Goal: Task Accomplishment & Management: Use online tool/utility

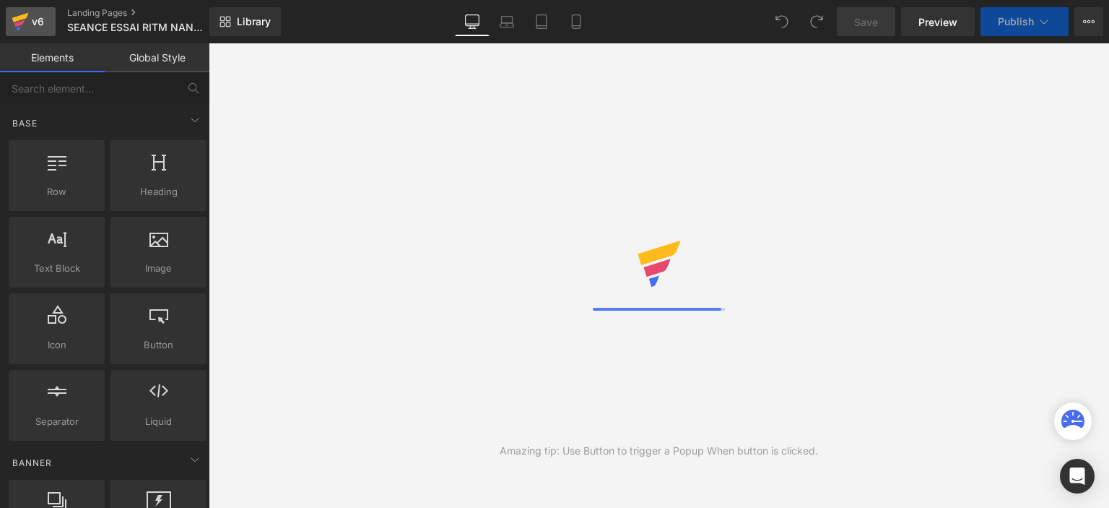
click at [44, 23] on div "v6" at bounding box center [38, 21] width 18 height 19
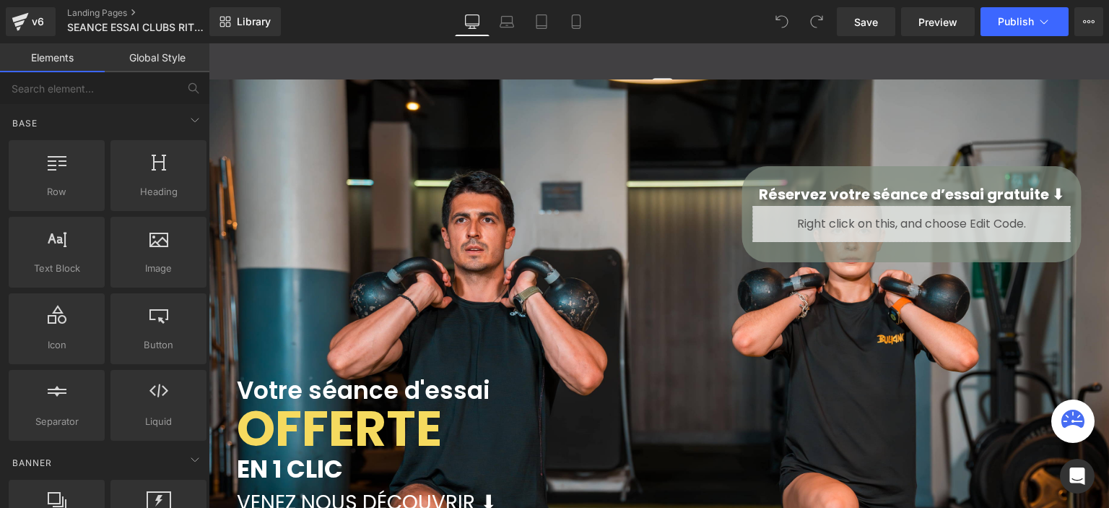
scroll to position [3192, 890]
click at [1009, 25] on span "Publish" at bounding box center [1016, 22] width 36 height 12
click at [931, 24] on span "Preview" at bounding box center [938, 21] width 39 height 15
click at [929, 21] on span "Preview" at bounding box center [938, 21] width 39 height 15
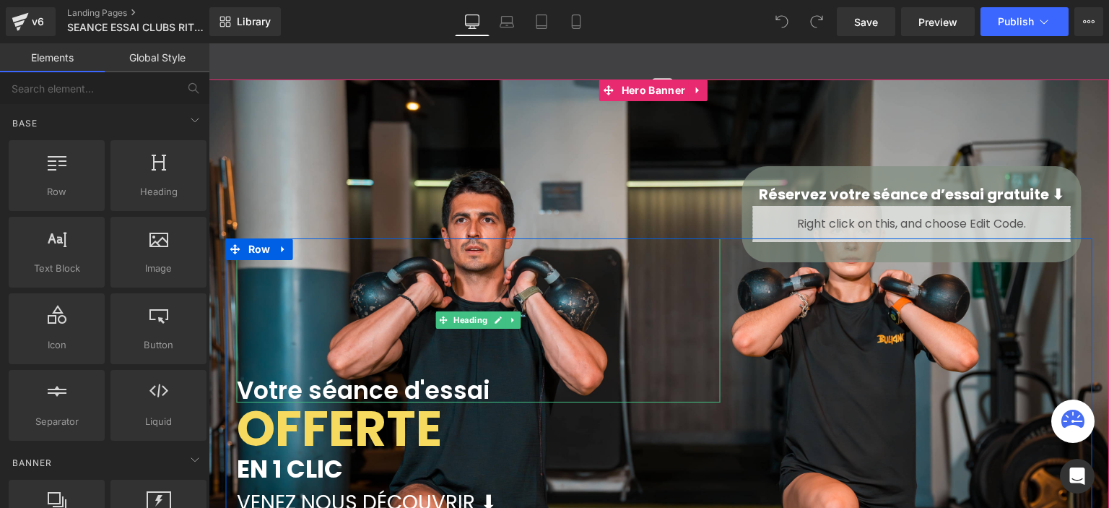
click at [300, 378] on font "Votre séance d'essai" at bounding box center [363, 390] width 253 height 34
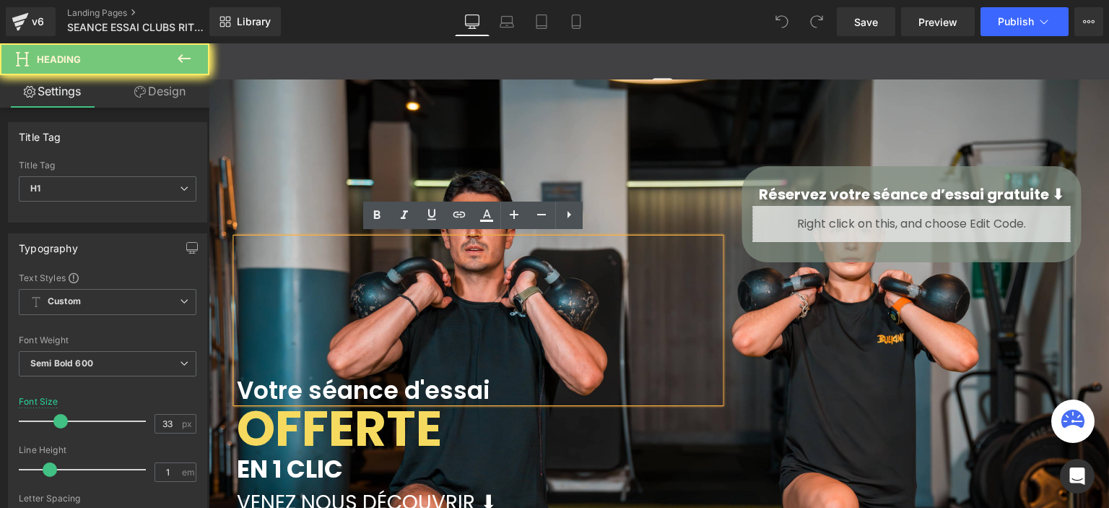
click at [300, 378] on font "Votre séance d'essai" at bounding box center [363, 390] width 253 height 34
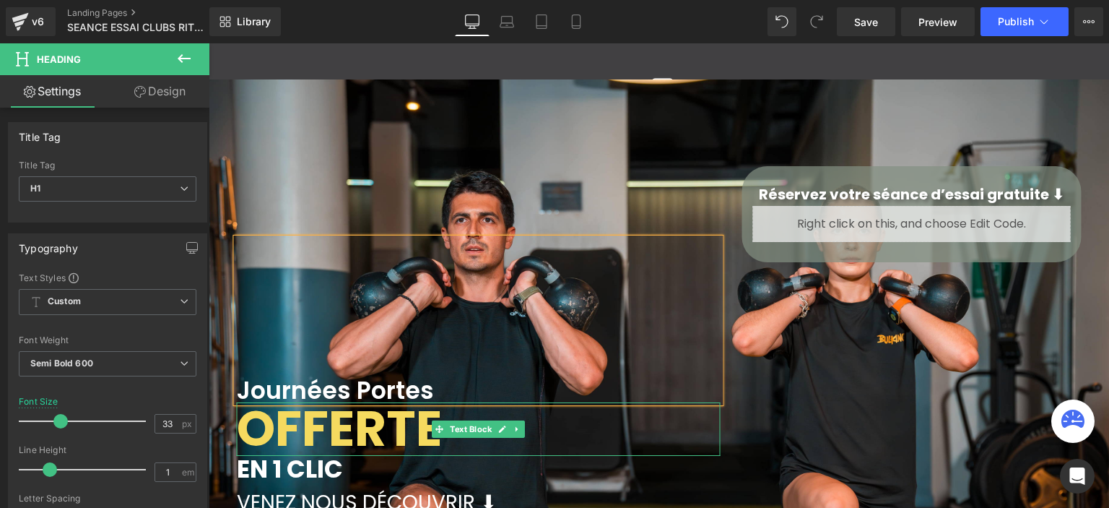
click at [386, 415] on b "OFFERTE" at bounding box center [339, 428] width 205 height 69
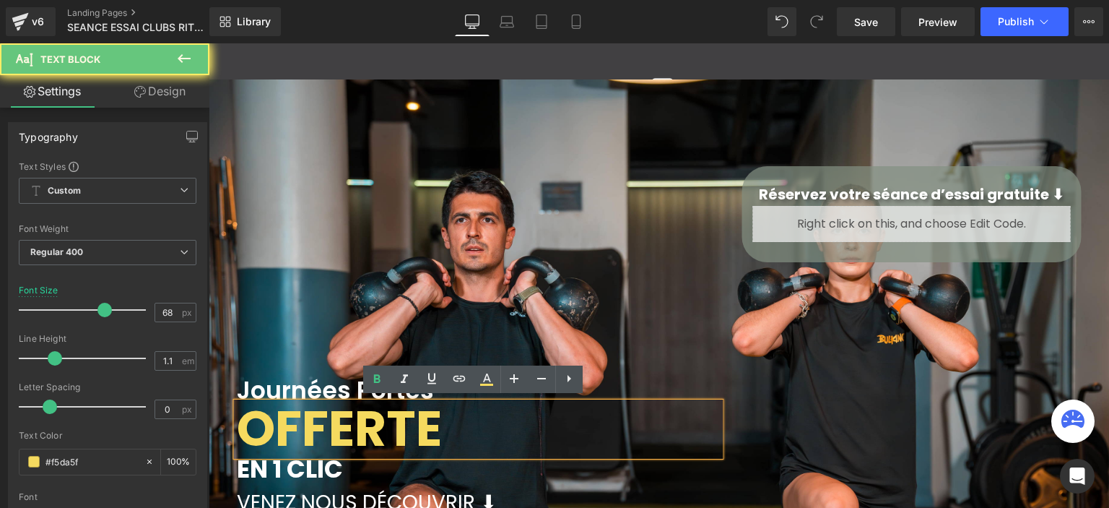
click at [386, 415] on b "OFFERTE" at bounding box center [339, 428] width 205 height 69
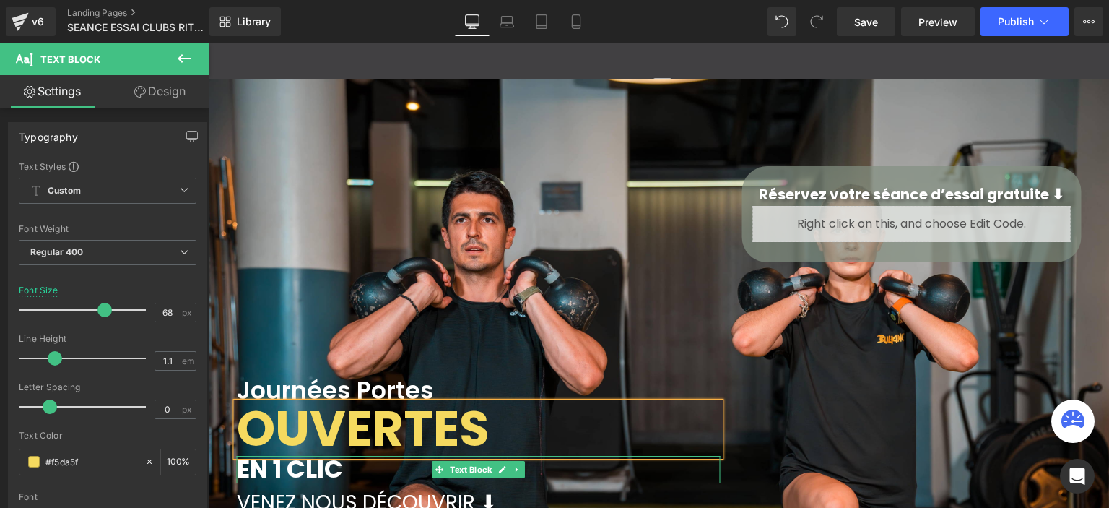
click at [320, 462] on b "EN 1 CLIC" at bounding box center [290, 468] width 106 height 35
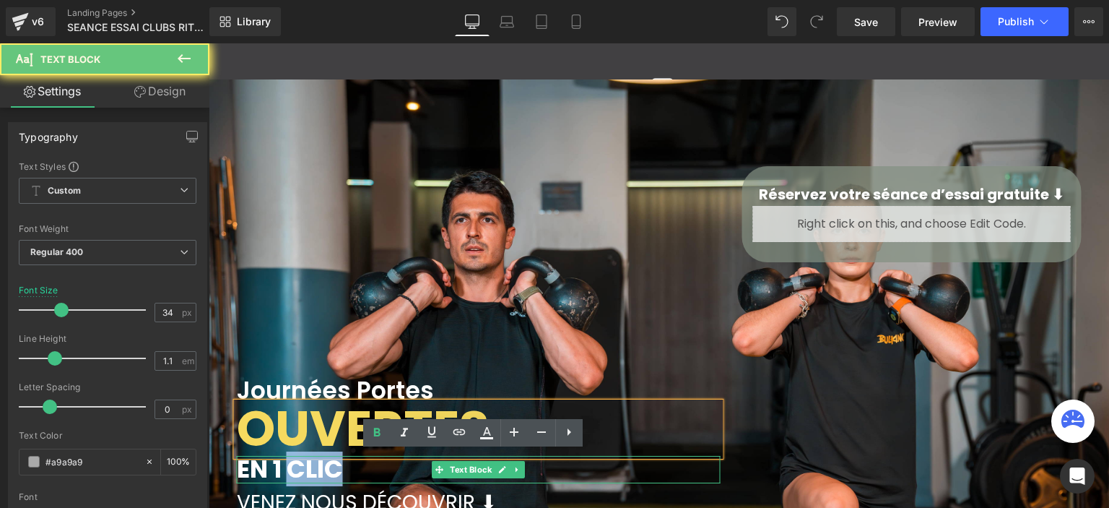
click at [320, 462] on b "EN 1 CLIC" at bounding box center [290, 468] width 106 height 35
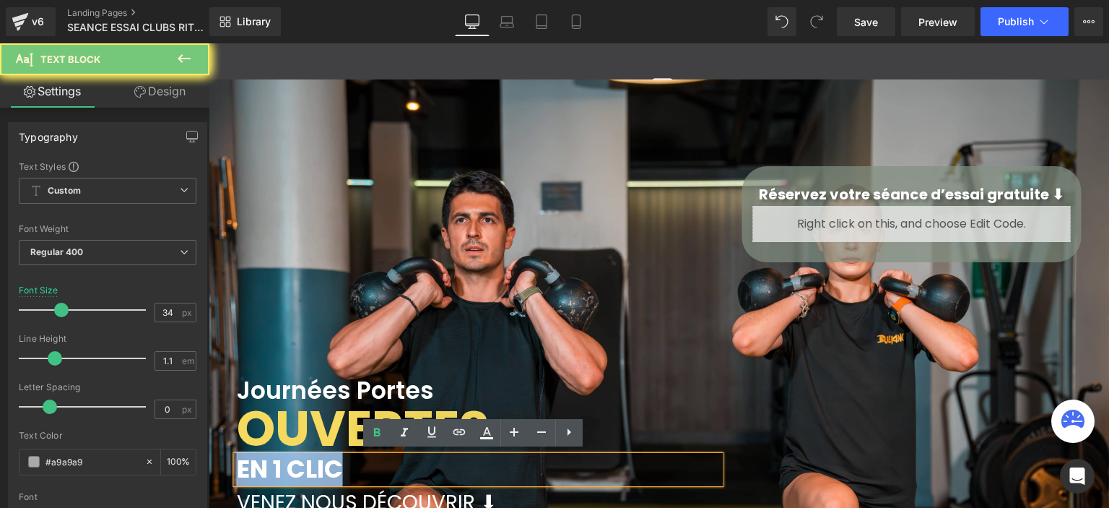
click at [320, 462] on b "EN 1 CLIC" at bounding box center [290, 468] width 106 height 35
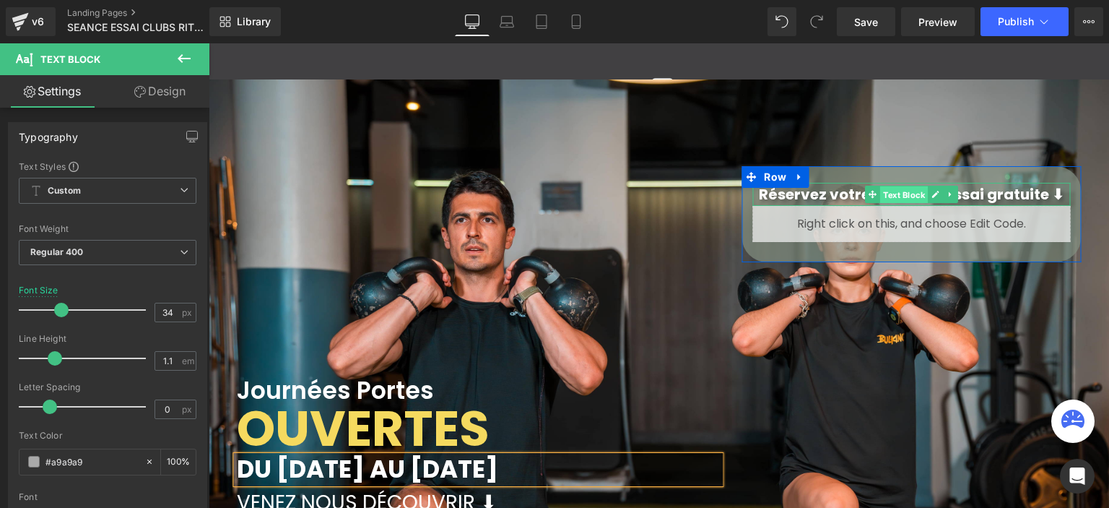
click at [880, 190] on span "Text Block" at bounding box center [904, 194] width 48 height 17
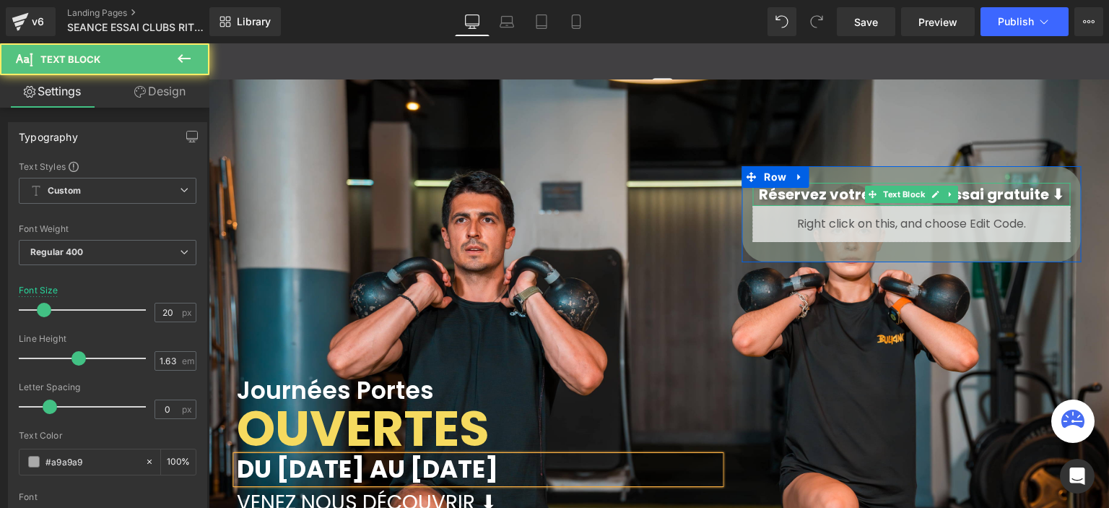
click at [855, 189] on strong "Réservez votre séance d’essai gratuite ⬇" at bounding box center [911, 194] width 305 height 20
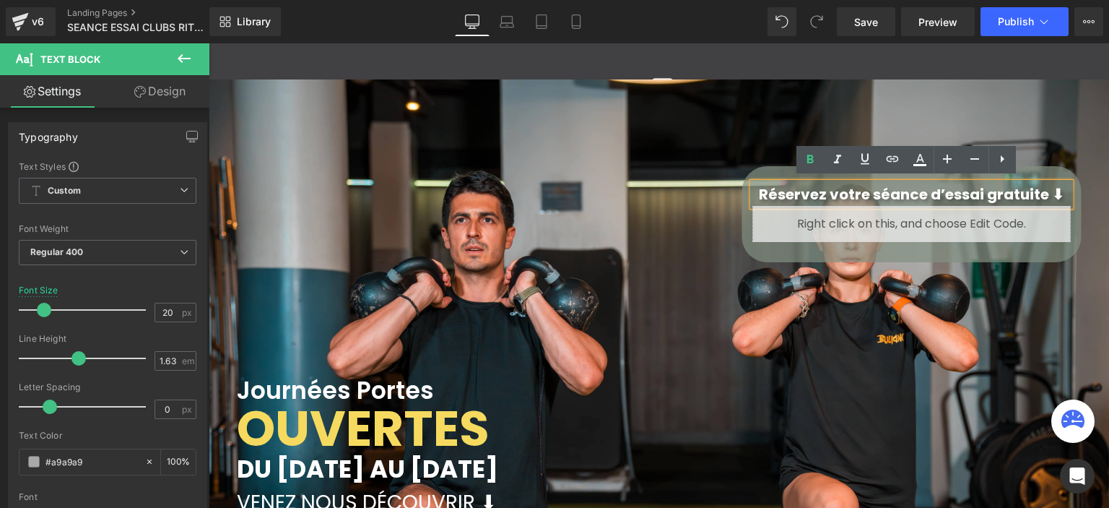
click at [888, 194] on strong "Réservez votre séance d’essai gratuite ⬇" at bounding box center [911, 194] width 305 height 20
drag, startPoint x: 867, startPoint y: 191, endPoint x: 981, endPoint y: 191, distance: 113.4
click at [981, 191] on strong "Réservez votre séance d’essai gratuite ⬇" at bounding box center [911, 194] width 305 height 20
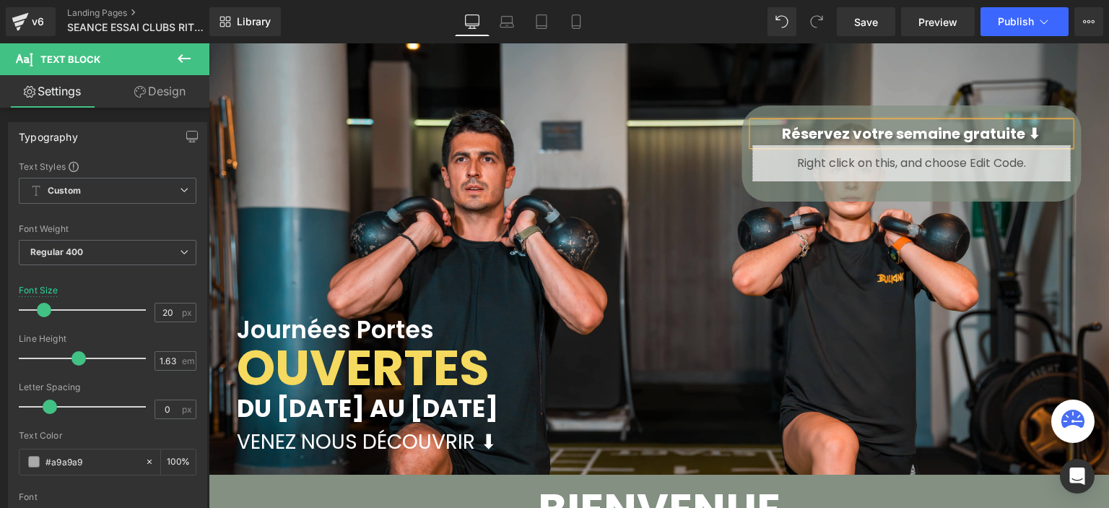
scroll to position [0, 0]
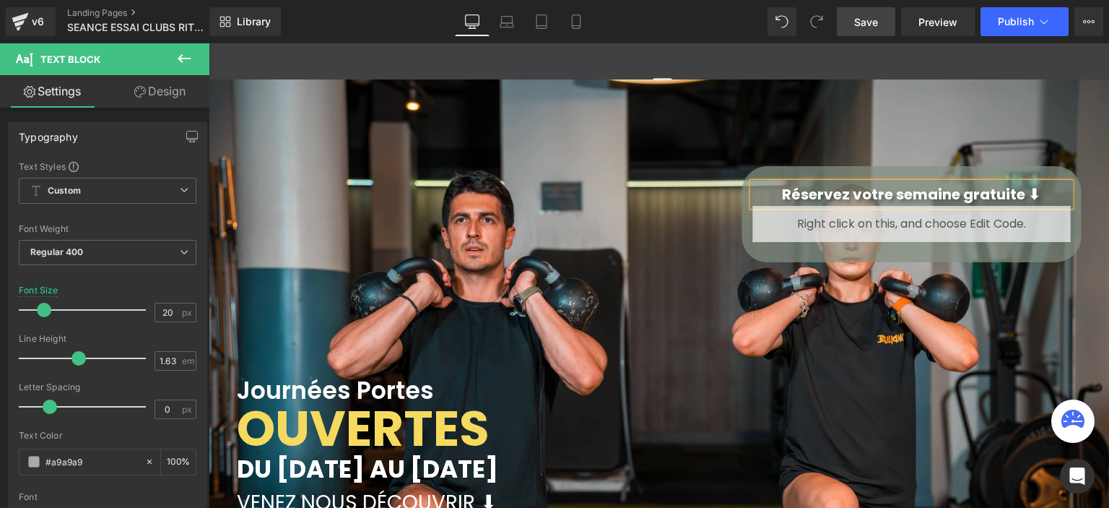
click at [866, 25] on span "Save" at bounding box center [866, 21] width 24 height 15
drag, startPoint x: 45, startPoint y: 20, endPoint x: 0, endPoint y: 2, distance: 48.3
click at [45, 20] on div "v6" at bounding box center [38, 21] width 18 height 19
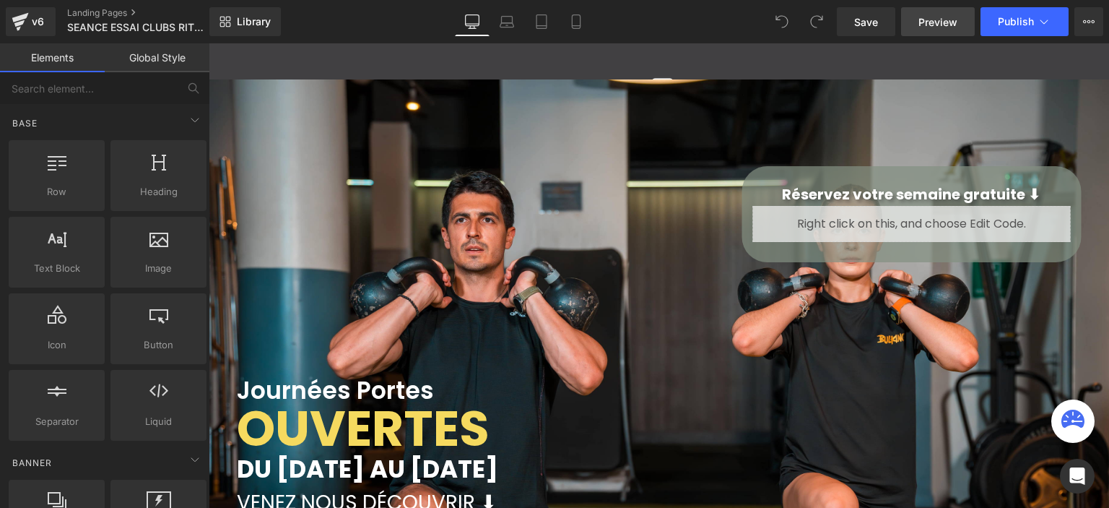
click at [937, 27] on span "Preview" at bounding box center [938, 21] width 39 height 15
click at [29, 25] on div "v6" at bounding box center [38, 21] width 18 height 19
